Goal: Information Seeking & Learning: Learn about a topic

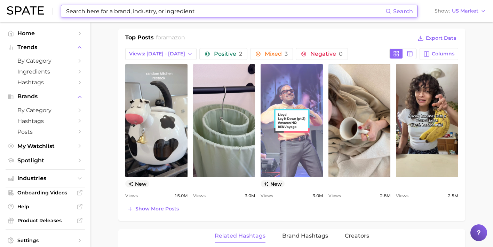
scroll to position [334, 0]
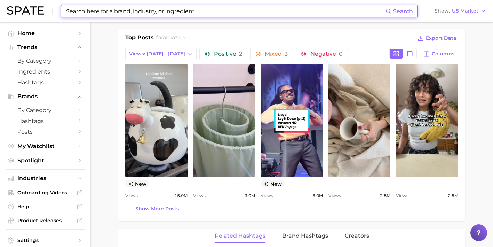
click at [153, 9] on input at bounding box center [225, 11] width 320 height 12
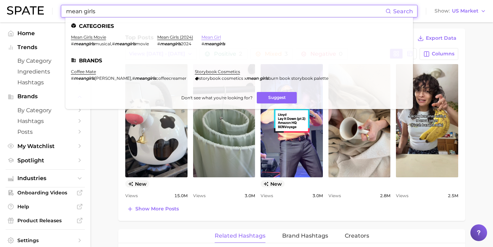
type input "mean girls"
click at [220, 37] on link "mean girl" at bounding box center [210, 36] width 19 height 5
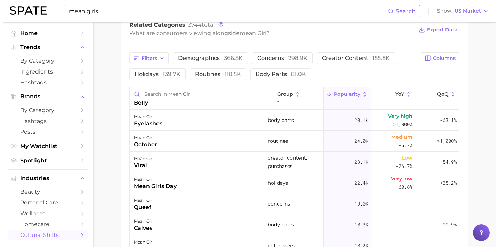
scroll to position [229, 0]
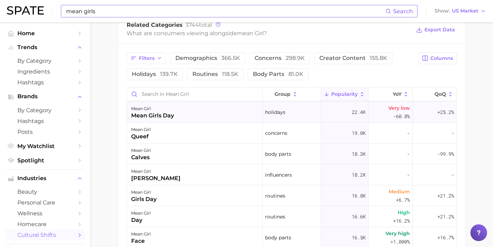
click at [243, 115] on div "mean girl mean girls day" at bounding box center [195, 112] width 136 height 21
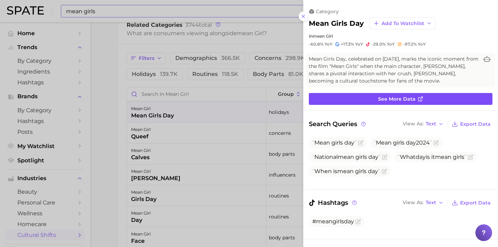
scroll to position [0, 0]
click at [418, 101] on icon at bounding box center [421, 99] width 6 height 6
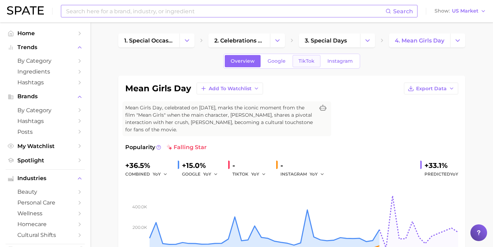
click at [310, 62] on span "TikTok" at bounding box center [306, 61] width 16 height 6
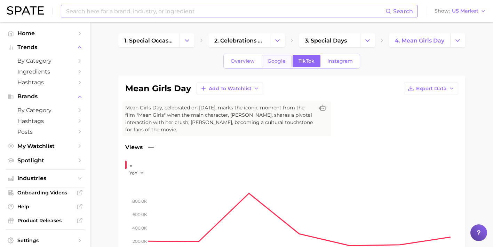
click at [281, 63] on span "Google" at bounding box center [277, 61] width 18 height 6
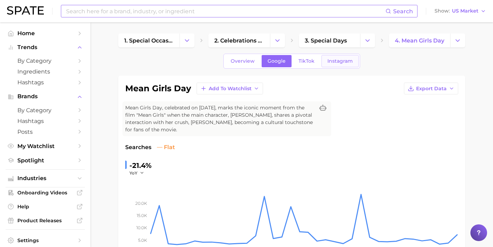
click at [333, 64] on link "Instagram" at bounding box center [339, 61] width 37 height 12
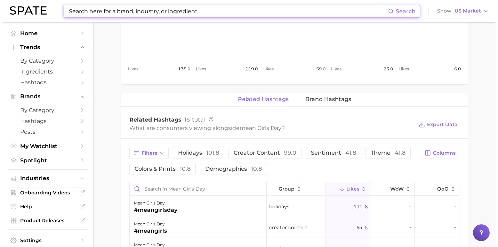
scroll to position [420, 0]
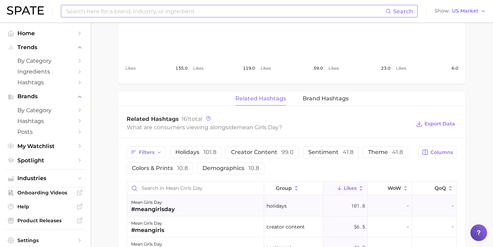
click at [197, 211] on div "mean girls day #meangirlsday" at bounding box center [195, 205] width 137 height 21
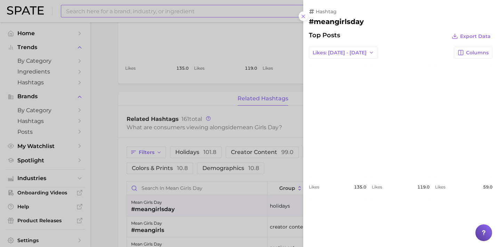
click at [322, 37] on span "Top Posts" at bounding box center [324, 36] width 31 height 10
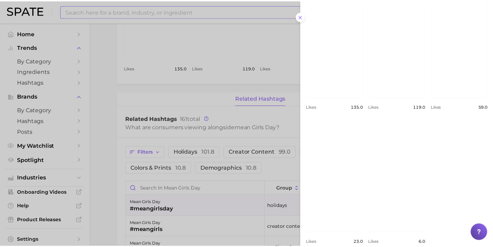
scroll to position [91, 0]
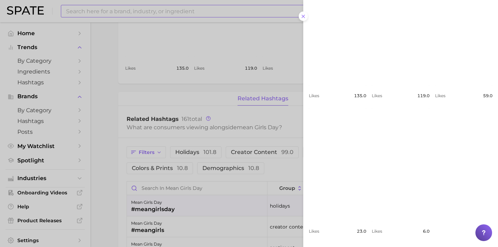
click at [238, 145] on div at bounding box center [249, 123] width 498 height 247
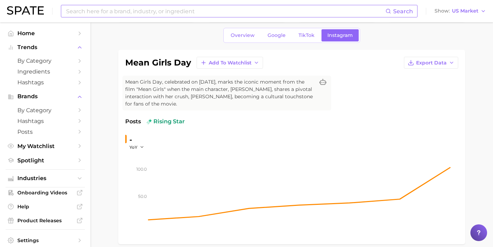
scroll to position [28, 0]
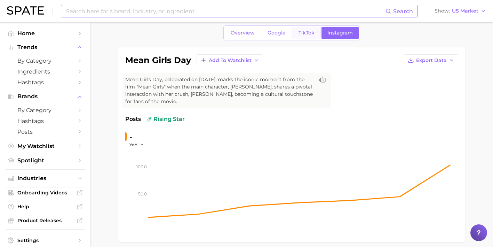
click at [305, 33] on span "TikTok" at bounding box center [306, 33] width 16 height 6
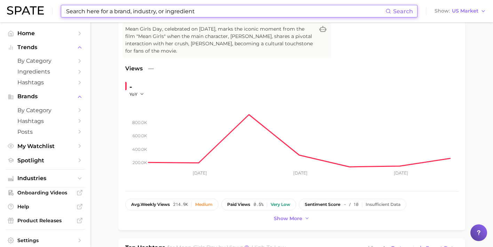
scroll to position [83, 0]
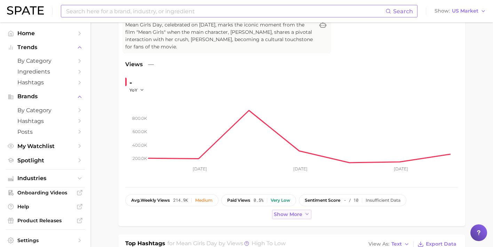
click at [285, 217] on button "Show more" at bounding box center [292, 213] width 40 height 9
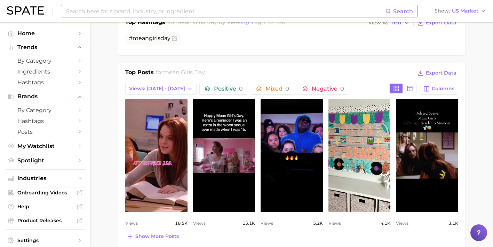
scroll to position [347, 0]
